Goal: Task Accomplishment & Management: Complete application form

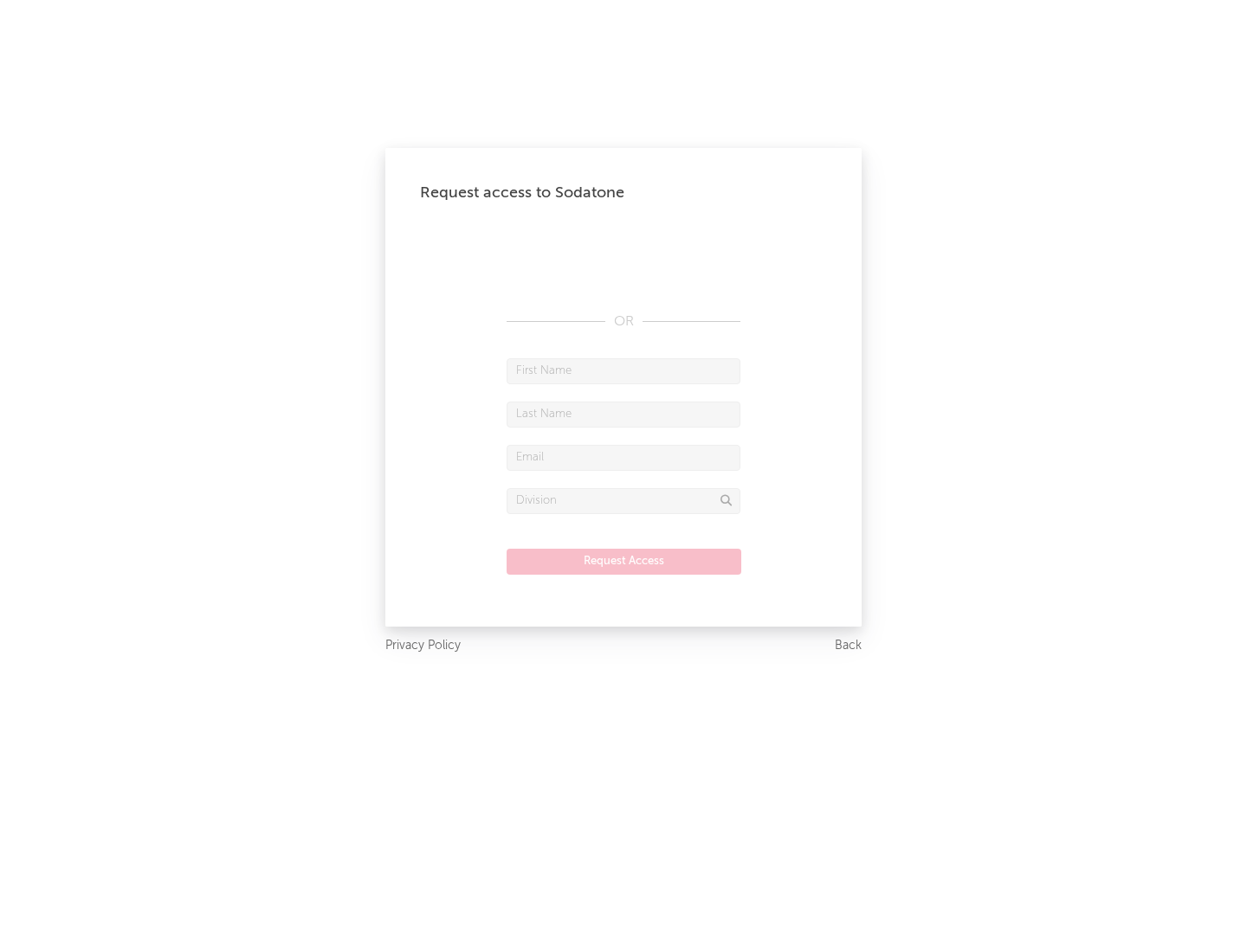
click at [624, 371] on input "text" at bounding box center [623, 371] width 234 height 26
type input "[PERSON_NAME]"
click at [624, 414] on input "text" at bounding box center [623, 415] width 234 height 26
type input "[PERSON_NAME]"
click at [624, 457] on input "text" at bounding box center [623, 457] width 234 height 26
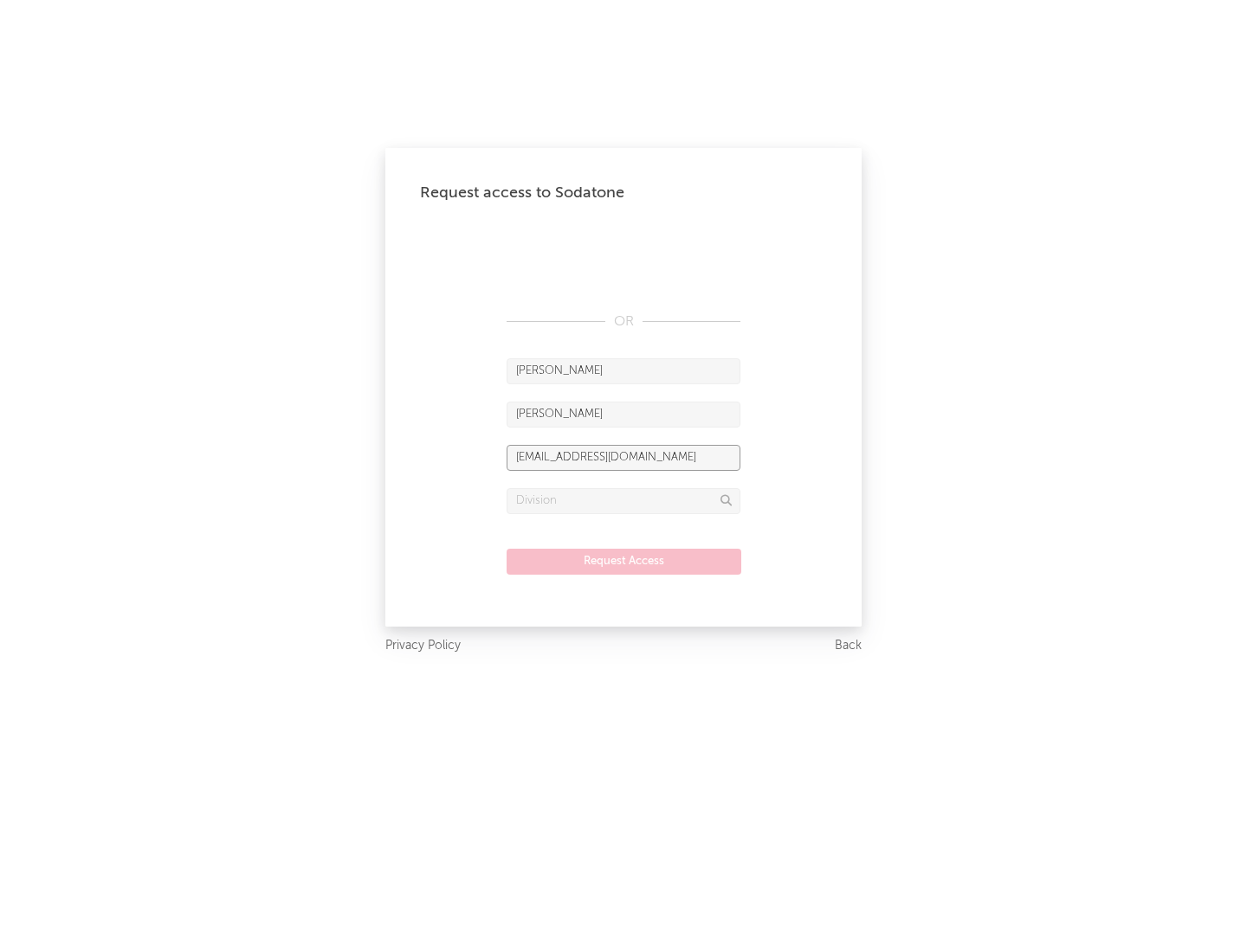
type input "[EMAIL_ADDRESS][DOMAIN_NAME]"
click at [624, 500] on input "text" at bounding box center [623, 500] width 234 height 26
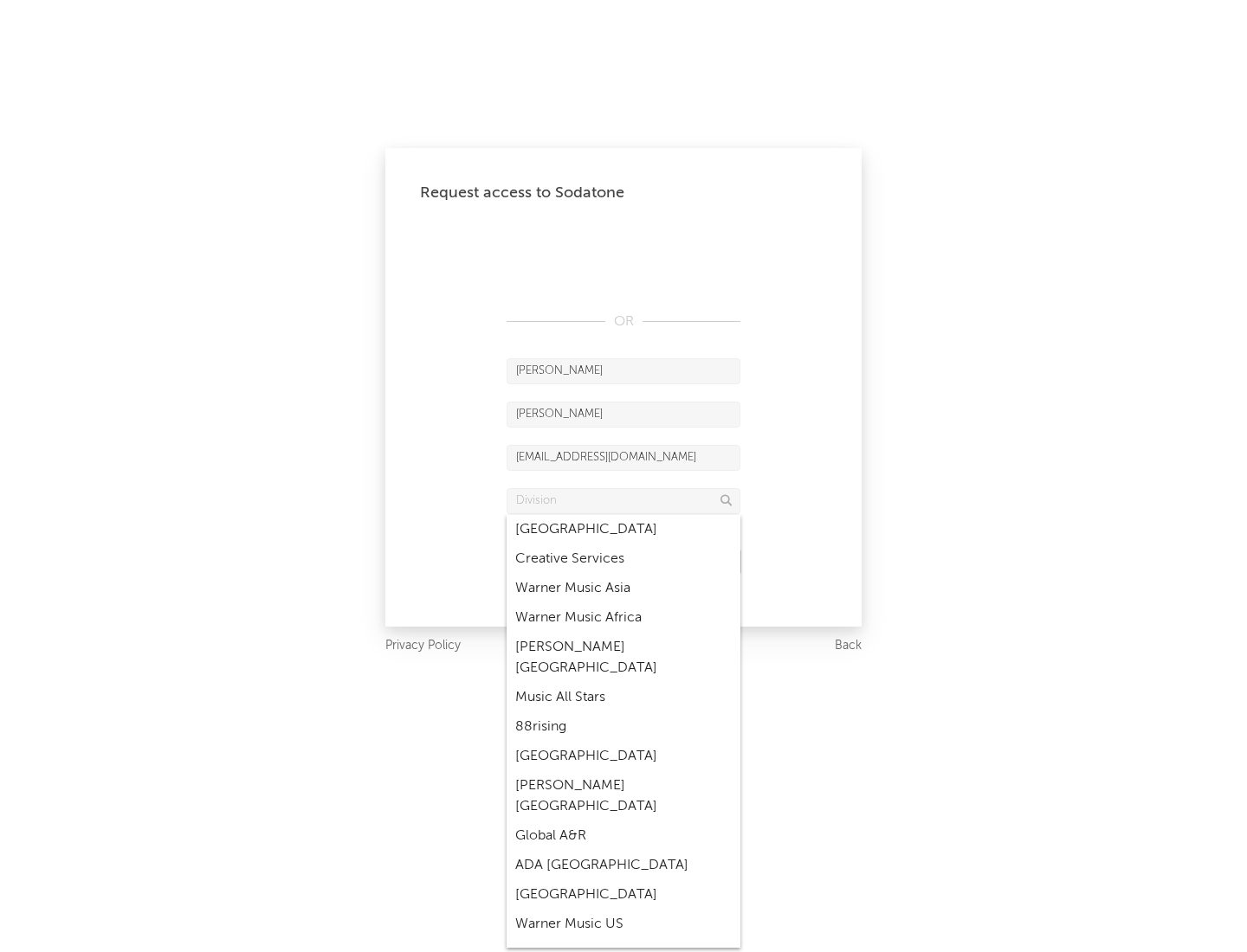
click at [624, 683] on div "Music All Stars" at bounding box center [623, 698] width 234 height 30
type input "Music All Stars"
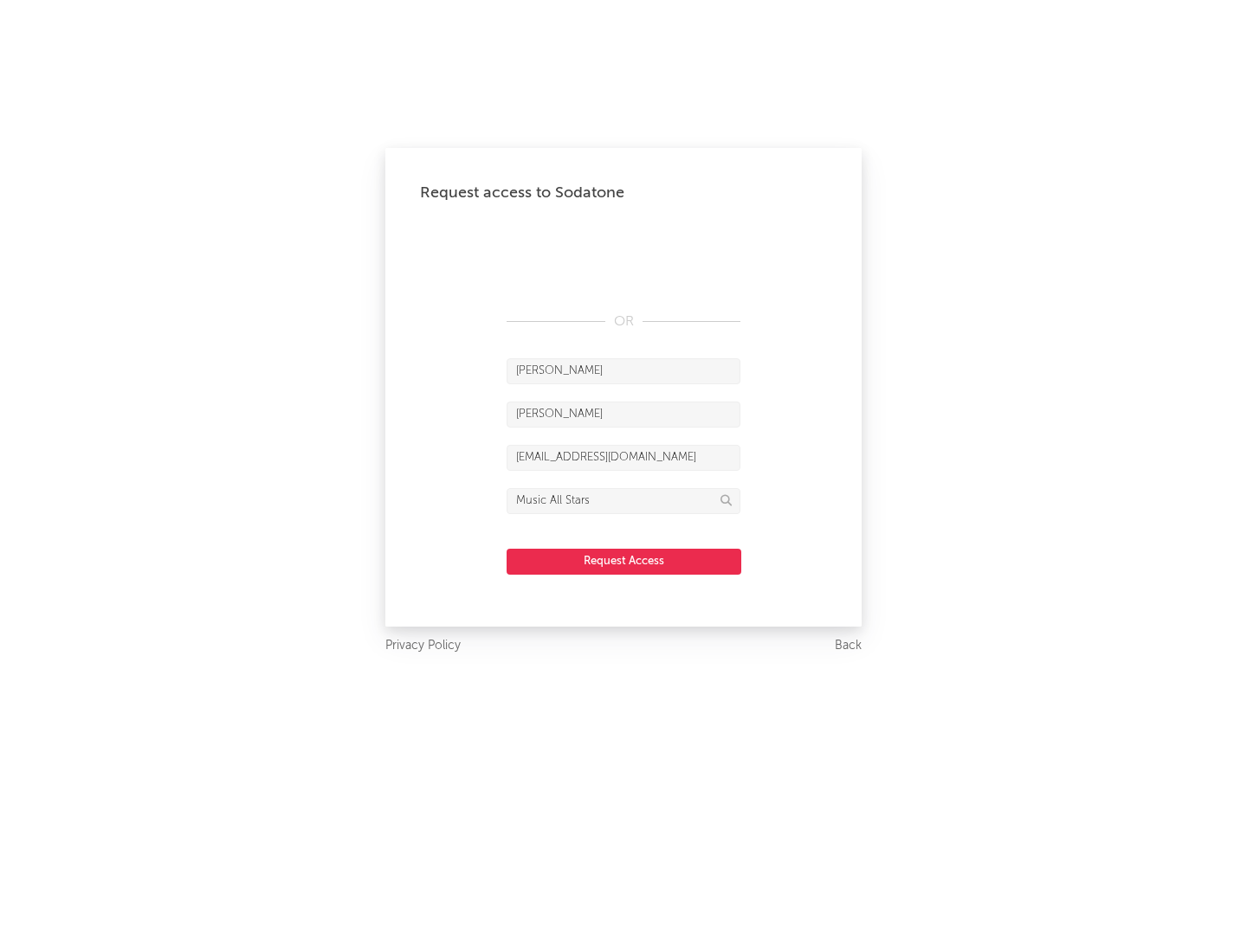
click at [624, 561] on button "Request Access" at bounding box center [624, 561] width 235 height 26
